Goal: Find specific fact

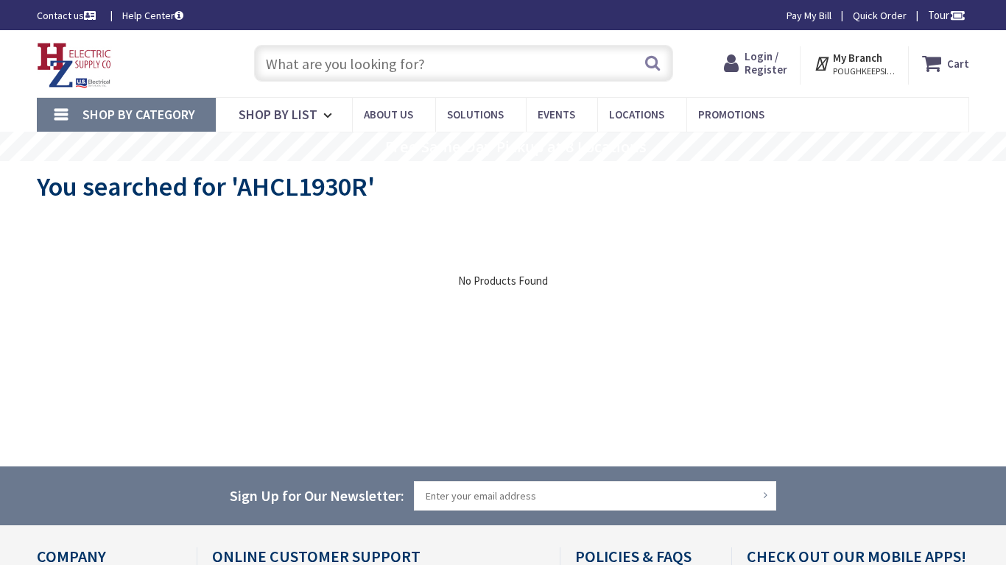
type input "[GEOGRAPHIC_DATA][US_STATE], [GEOGRAPHIC_DATA]"
